Goal: Task Accomplishment & Management: Complete application form

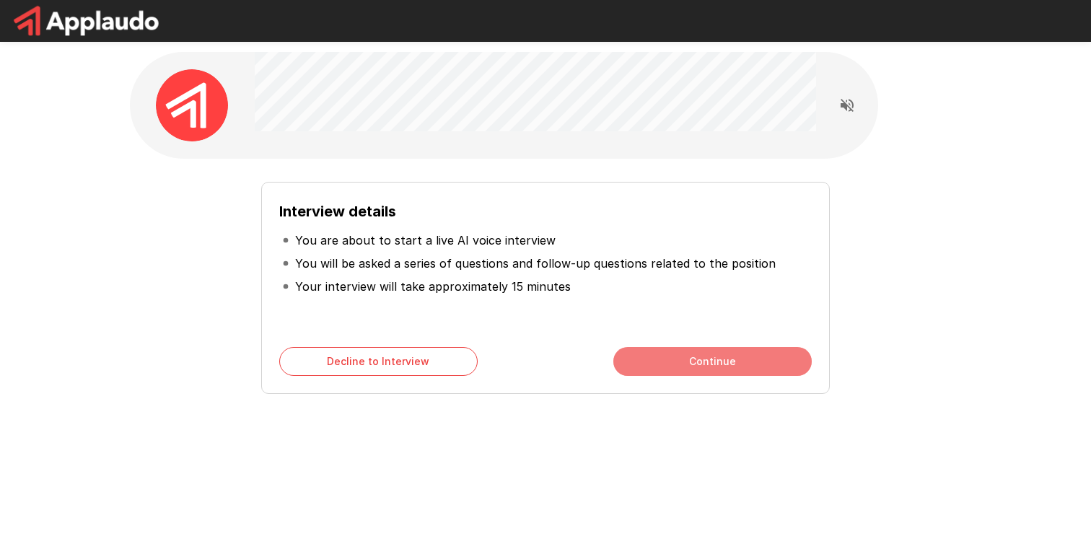
click at [700, 354] on button "Continue" at bounding box center [712, 361] width 198 height 29
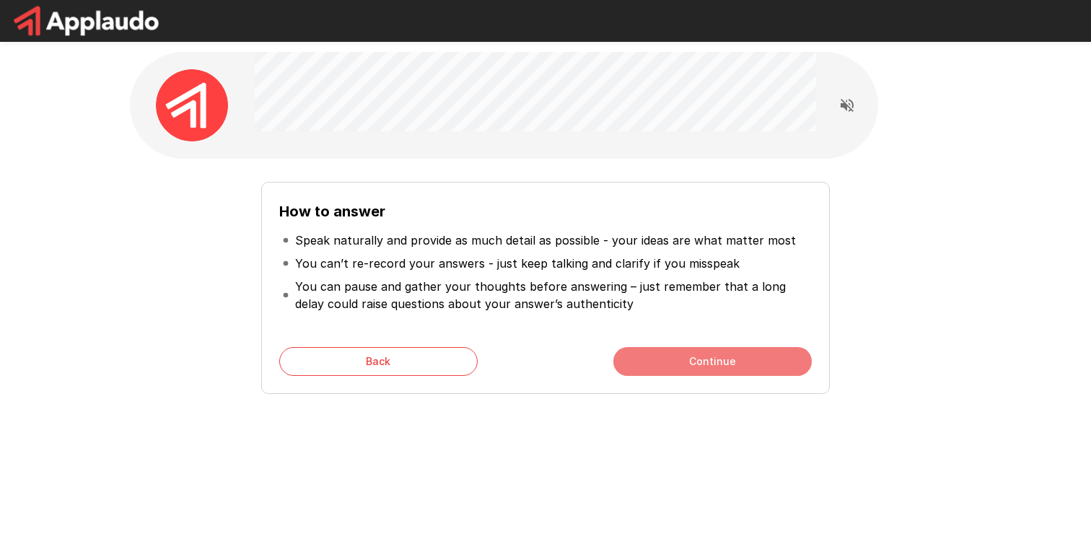
click at [698, 360] on button "Continue" at bounding box center [712, 361] width 198 height 29
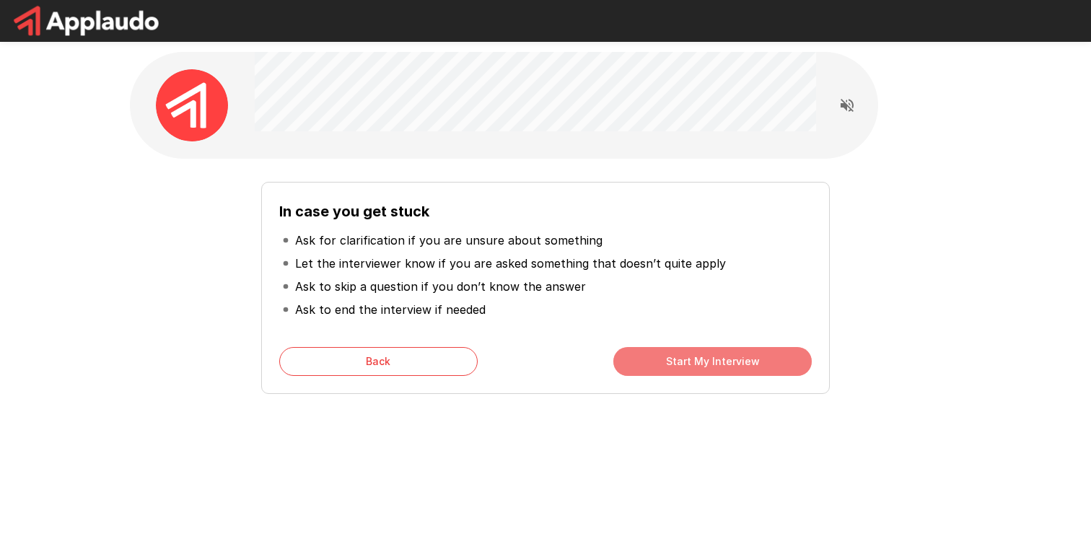
click at [698, 360] on button "Start My Interview" at bounding box center [712, 361] width 198 height 29
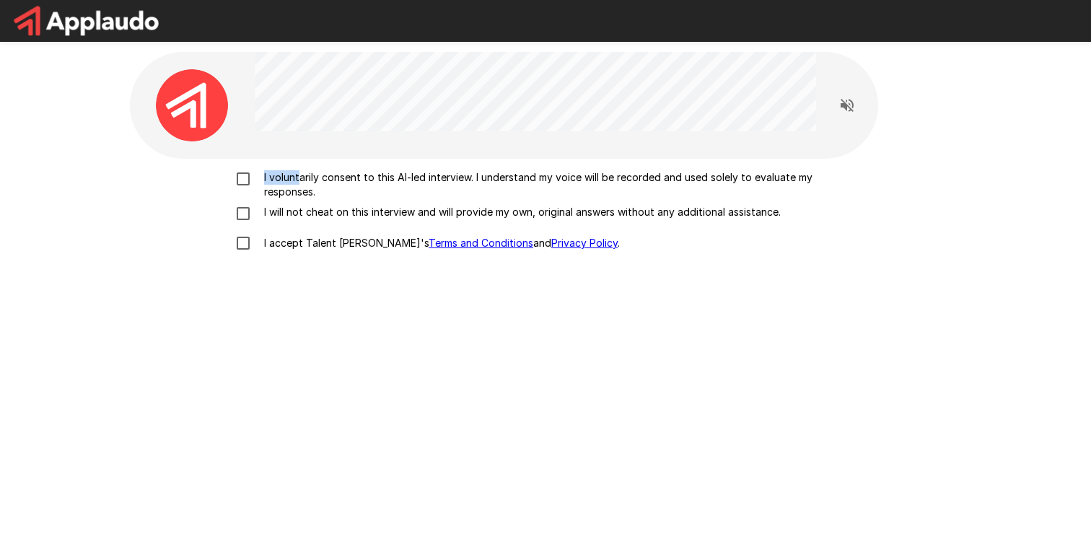
click at [299, 170] on p "I voluntarily consent to this AI-led interview. I understand my voice will be r…" at bounding box center [560, 184] width 605 height 29
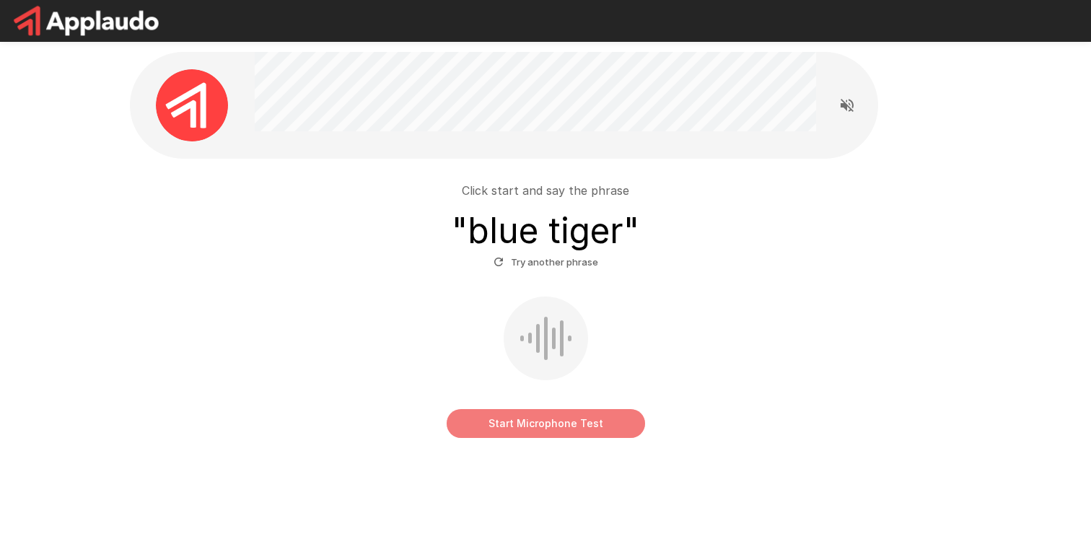
click at [555, 427] on button "Start Microphone Test" at bounding box center [546, 423] width 198 height 29
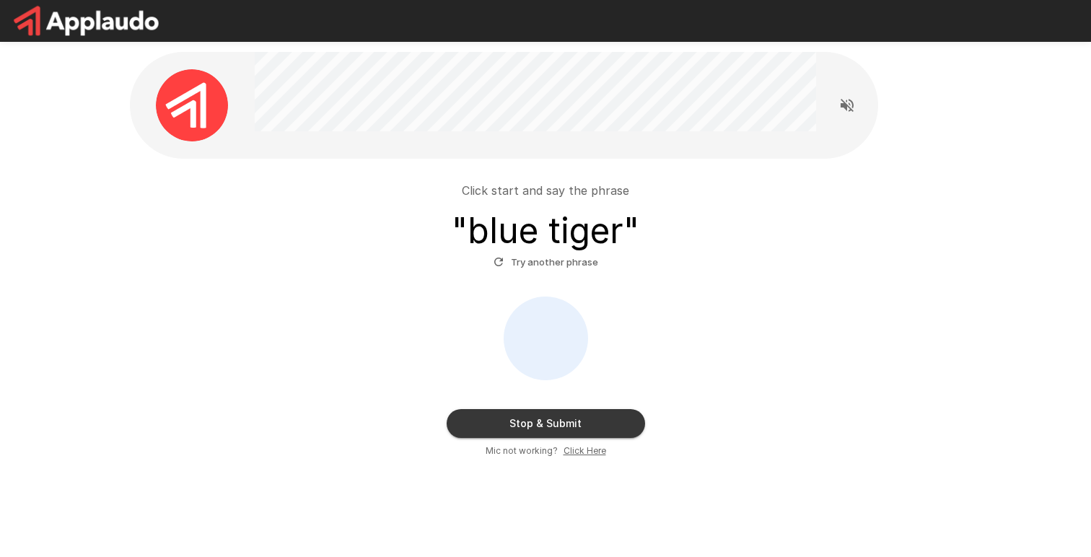
click at [555, 427] on button "Stop & Submit" at bounding box center [546, 423] width 198 height 29
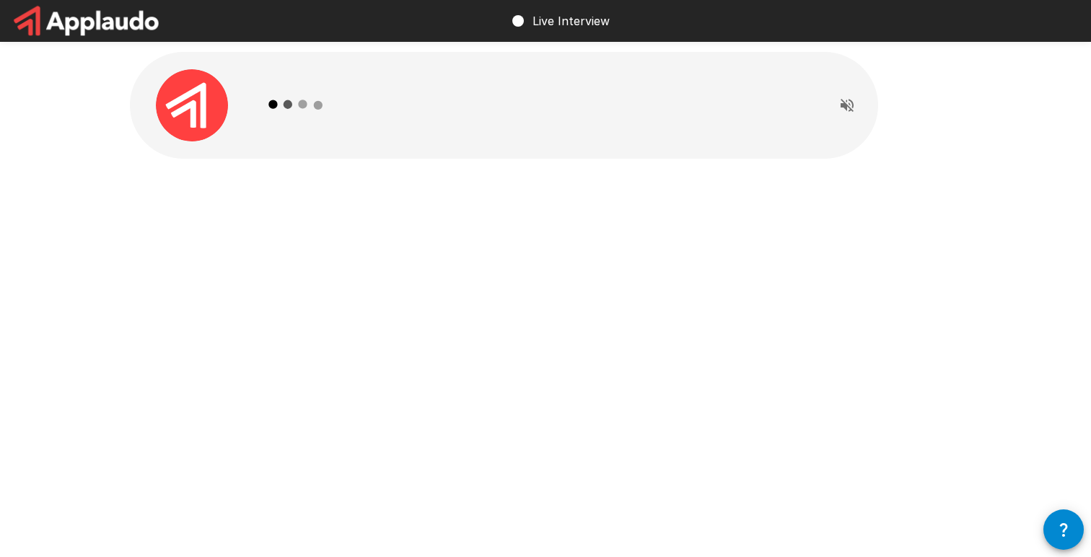
click at [844, 110] on icon "Read questions aloud" at bounding box center [847, 105] width 17 height 17
click at [844, 110] on icon "Stop reading questions aloud" at bounding box center [847, 105] width 17 height 17
click at [560, 27] on p "Live Interview" at bounding box center [571, 20] width 77 height 17
click at [504, 21] on div "Live Interview" at bounding box center [545, 21] width 1091 height 42
click at [522, 21] on circle at bounding box center [518, 21] width 12 height 12
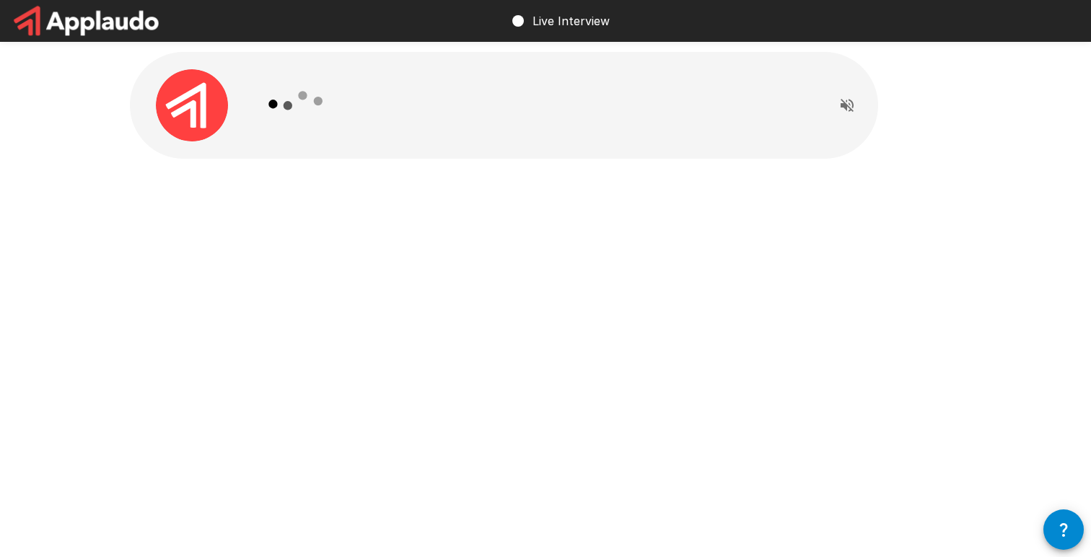
click at [248, 120] on div at bounding box center [192, 105] width 125 height 72
click at [214, 110] on img at bounding box center [192, 105] width 72 height 72
